Goal: Information Seeking & Learning: Learn about a topic

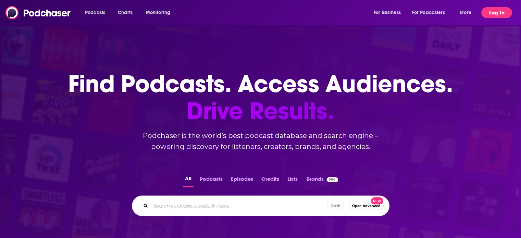
click at [507, 9] on button "Log In" at bounding box center [496, 12] width 31 height 11
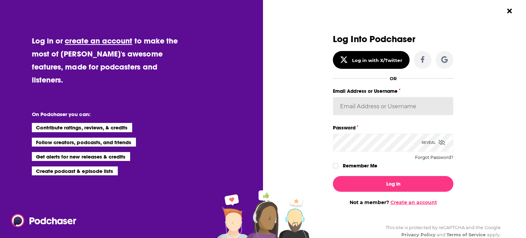
click at [384, 104] on input "Email Address or Username" at bounding box center [393, 106] width 121 height 18
type input "[EMAIL_ADDRESS][DOMAIN_NAME]"
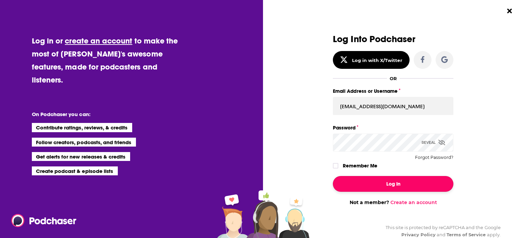
click at [397, 179] on button "Log In" at bounding box center [393, 184] width 121 height 16
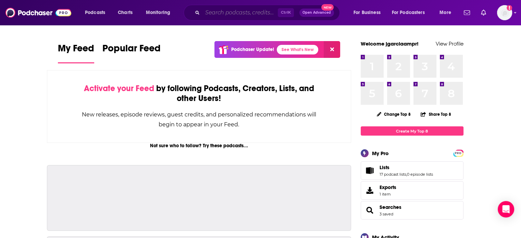
click at [243, 13] on input "Search podcasts, credits, & more..." at bounding box center [239, 12] width 75 height 11
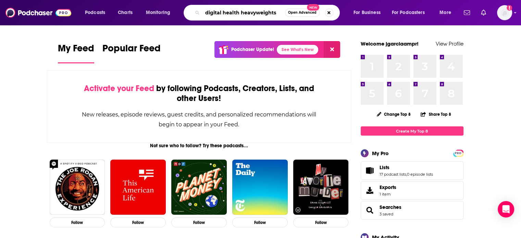
type input "digital health heavyweights"
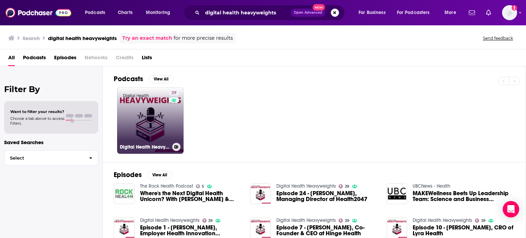
click at [141, 123] on link "29 Digital Health Heavyweights" at bounding box center [150, 120] width 66 height 66
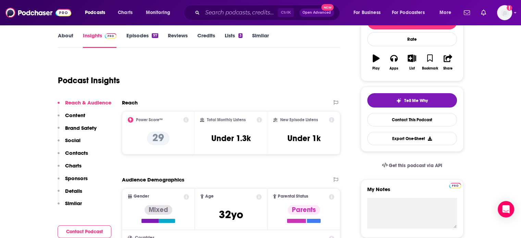
scroll to position [103, 0]
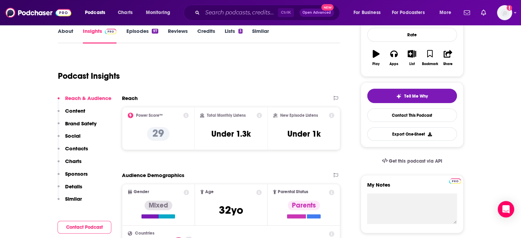
click at [231, 18] on div "Ctrl K Open Advanced New" at bounding box center [262, 13] width 156 height 16
click at [228, 13] on input "Search podcasts, credits, & more..." at bounding box center [239, 12] width 75 height 11
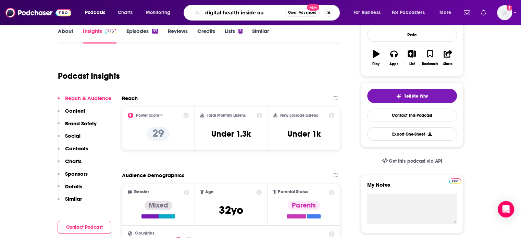
type input "digital health inside out"
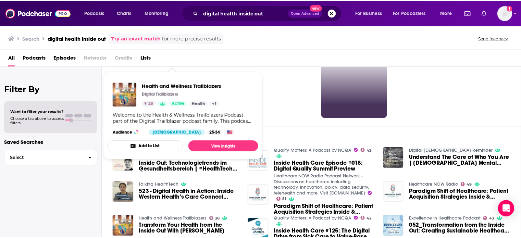
scroll to position [26, 0]
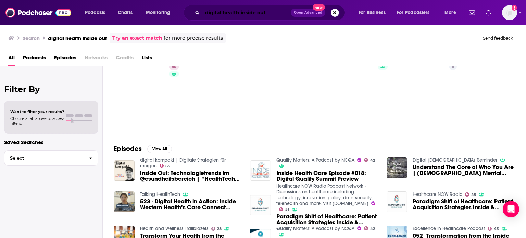
click at [251, 14] on input "digital health inside out" at bounding box center [246, 12] width 88 height 11
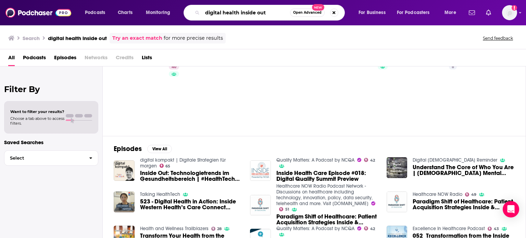
drag, startPoint x: 267, startPoint y: 12, endPoint x: 241, endPoint y: 15, distance: 25.5
click at [241, 15] on input "digital health inside out" at bounding box center [246, 12] width 88 height 11
type input "digital health talks"
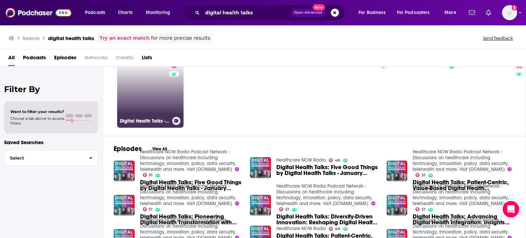
click at [157, 96] on link "44 Digital Health Talks - Changemakers Focused on Fixing Healthcare" at bounding box center [150, 94] width 66 height 66
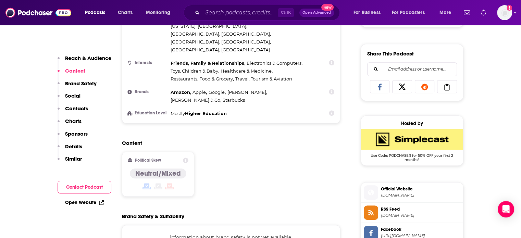
scroll to position [582, 0]
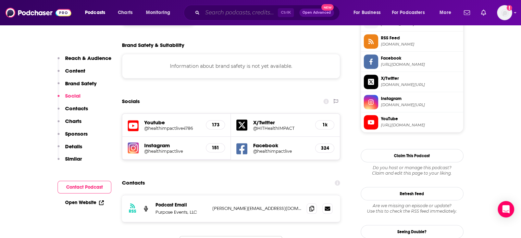
click at [246, 15] on input "Search podcasts, credits, & more..." at bounding box center [239, 12] width 75 height 11
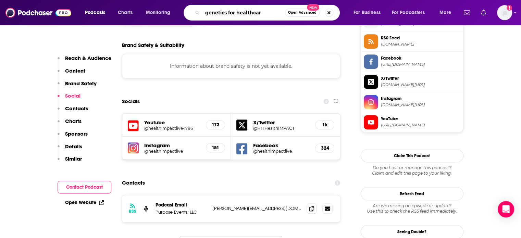
type input "genetics for healthcare"
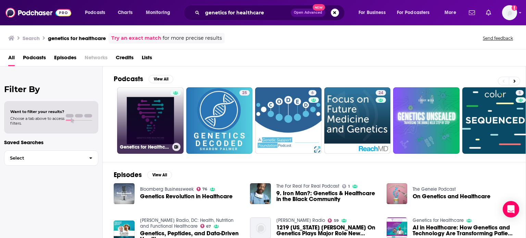
click at [156, 127] on link "Genetics for Healthcare" at bounding box center [150, 120] width 66 height 66
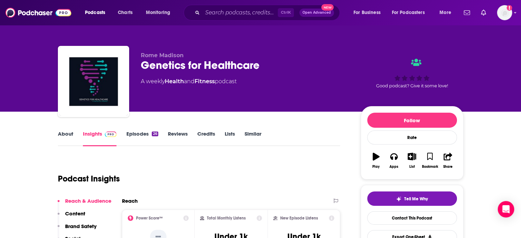
scroll to position [69, 0]
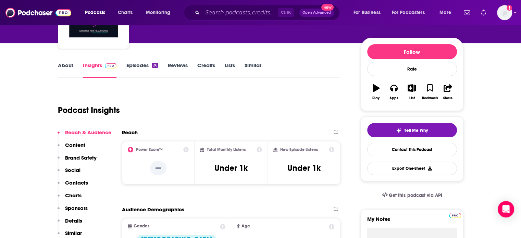
click at [196, 109] on div "Podcast Insights" at bounding box center [196, 106] width 277 height 35
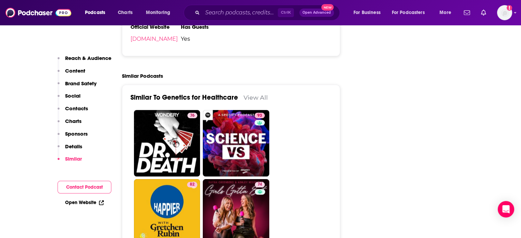
scroll to position [719, 0]
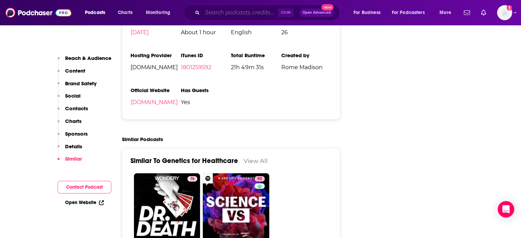
click at [227, 13] on input "Search podcasts, credits, & more..." at bounding box center [239, 12] width 75 height 11
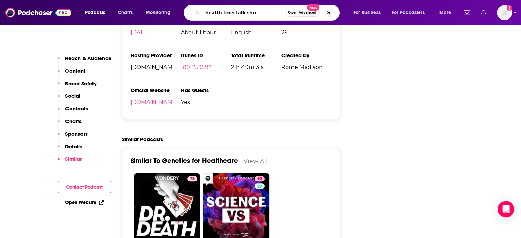
type input "health tech talk show"
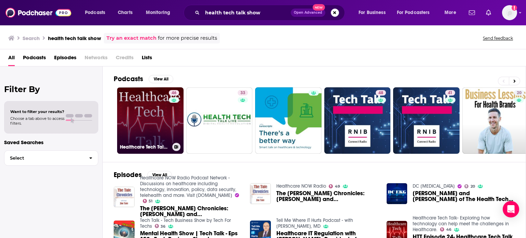
click at [153, 128] on link "46 Healthcare Tech Talk- Exploring how technology can help meet the challenges …" at bounding box center [150, 120] width 66 height 66
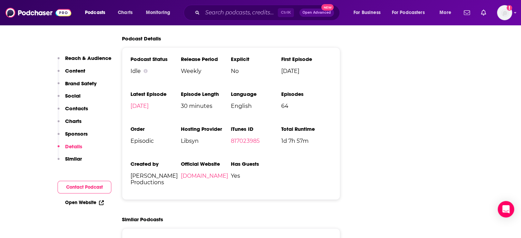
scroll to position [788, 0]
